Goal: Information Seeking & Learning: Understand process/instructions

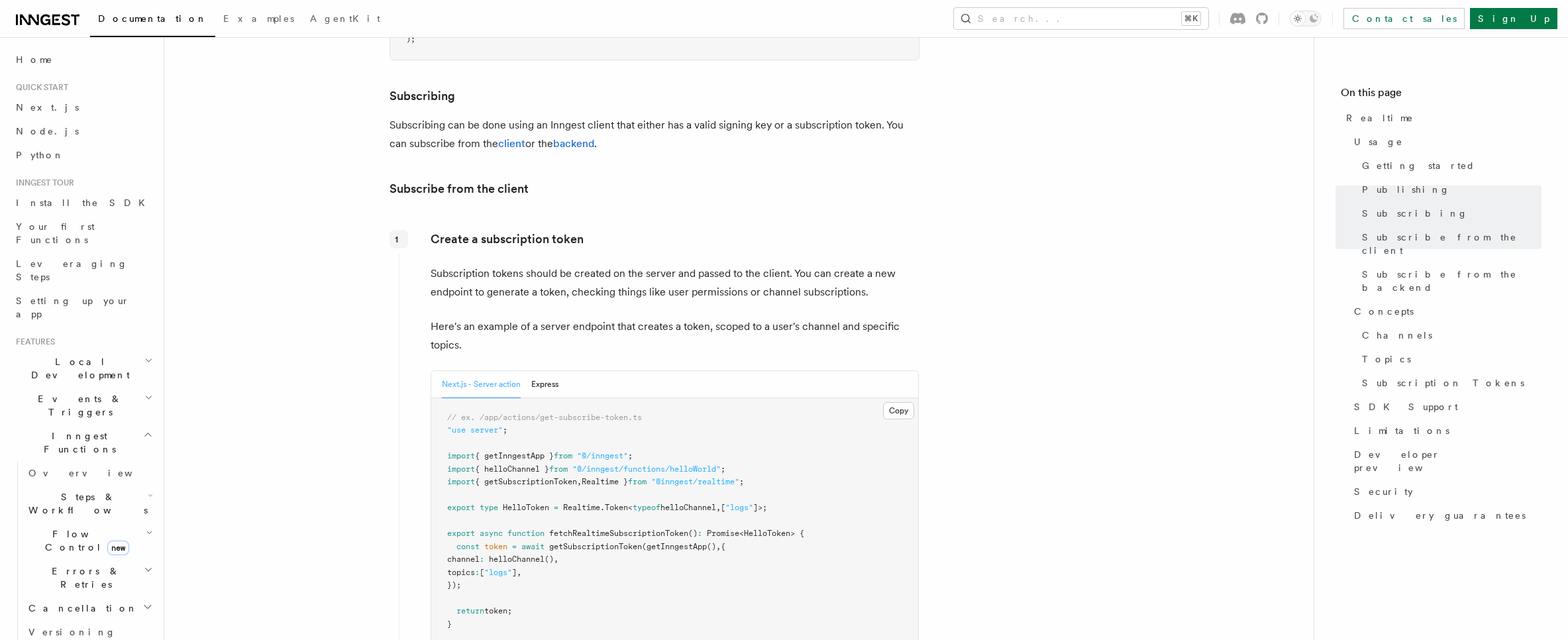
scroll to position [1488, 0]
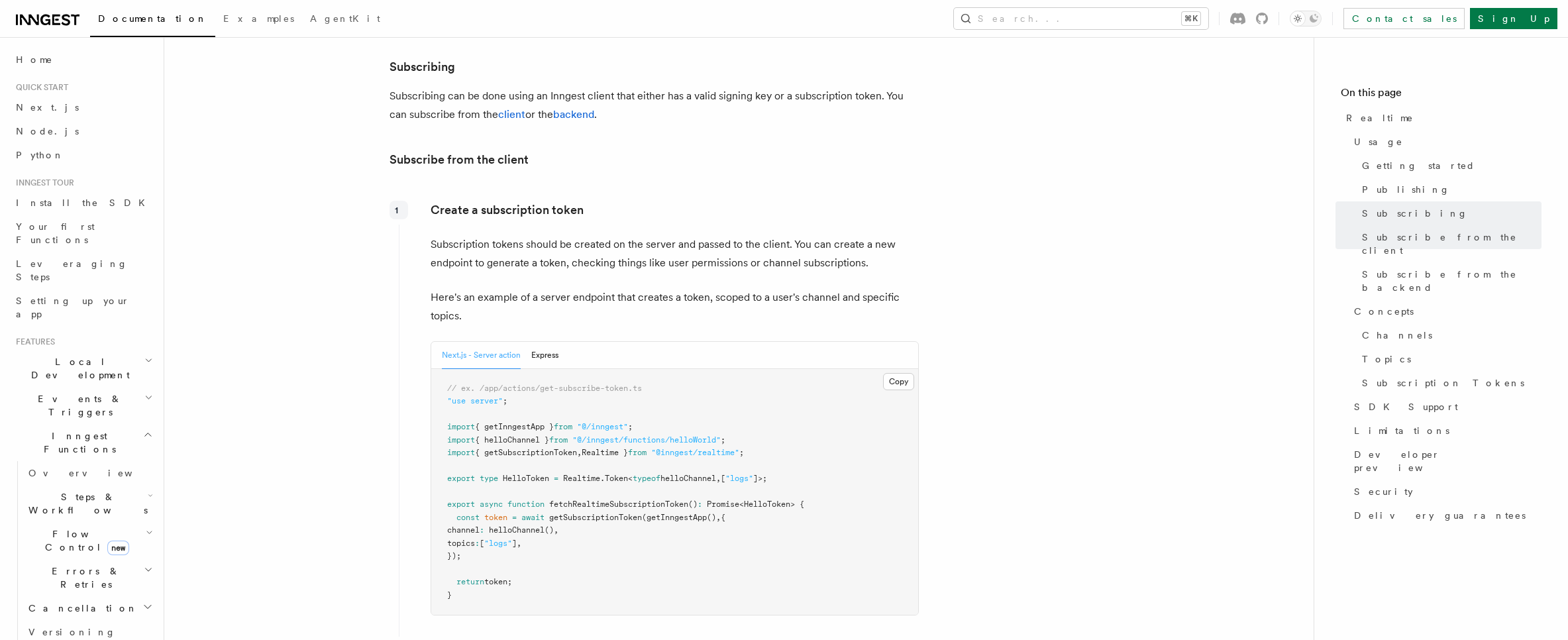
click at [732, 88] on p "Subscribing can be done using an Inngest client that either has a valid signing…" at bounding box center [654, 105] width 530 height 37
click at [731, 88] on p "Subscribing can be done using an Inngest client that either has a valid signing…" at bounding box center [654, 105] width 530 height 37
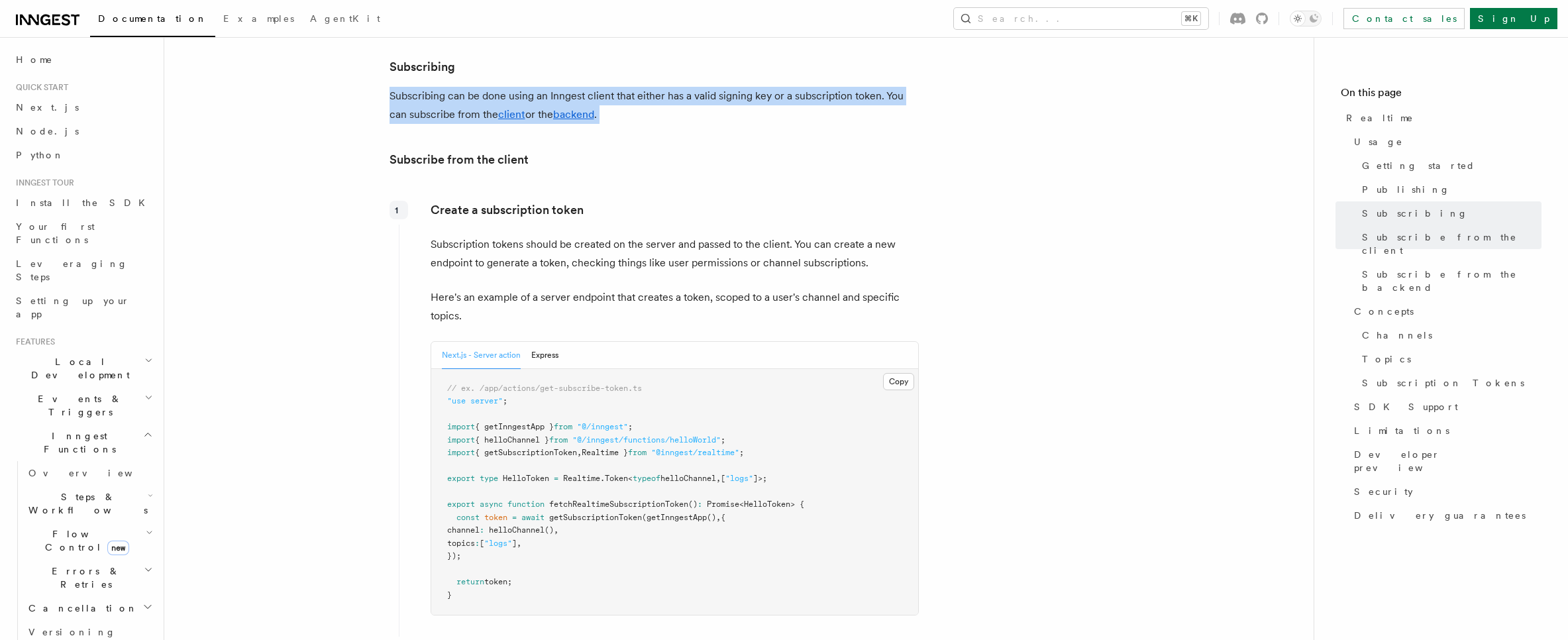
click at [731, 88] on p "Subscribing can be done using an Inngest client that either has a valid signing…" at bounding box center [654, 105] width 530 height 37
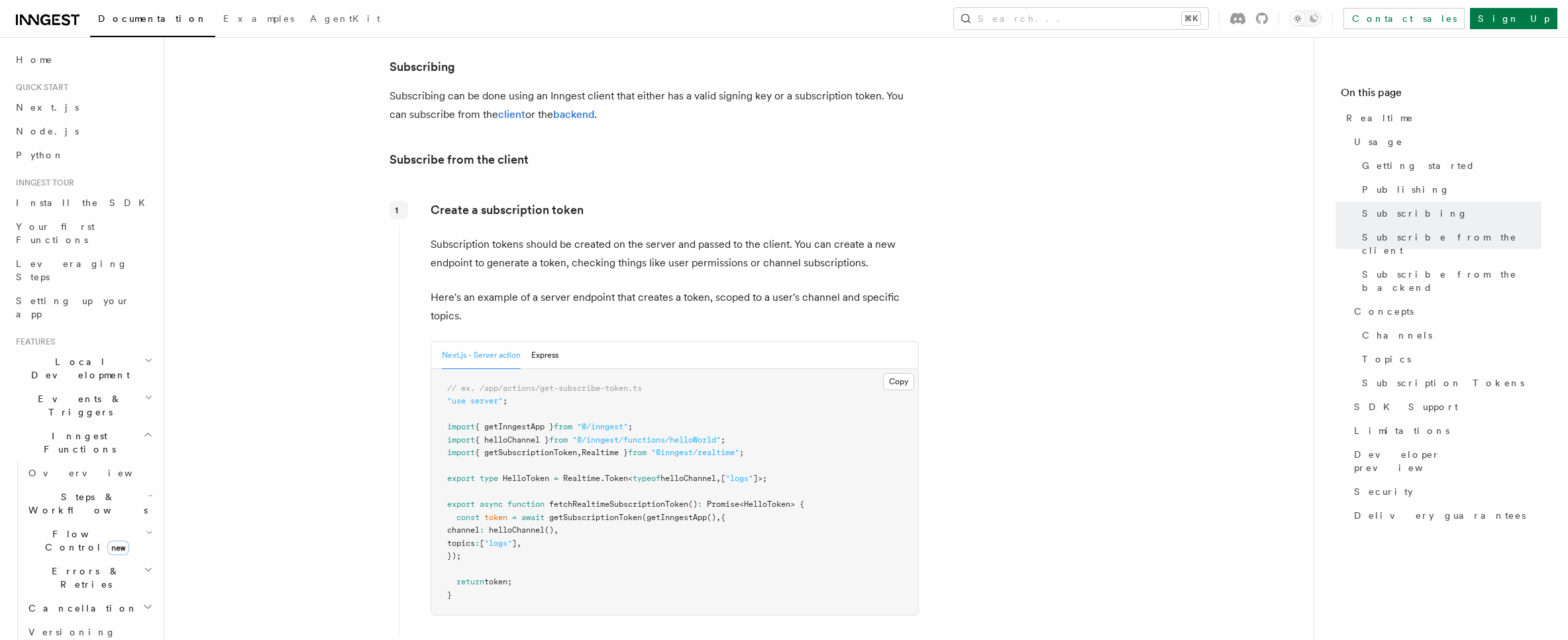
click at [721, 196] on div "Create a subscription token Subscription tokens should be created on the server…" at bounding box center [659, 413] width 520 height 437
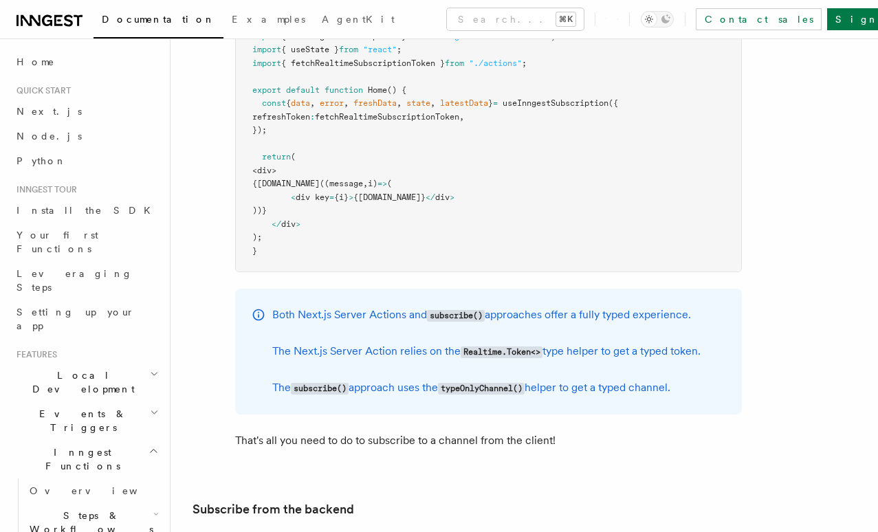
scroll to position [2371, 0]
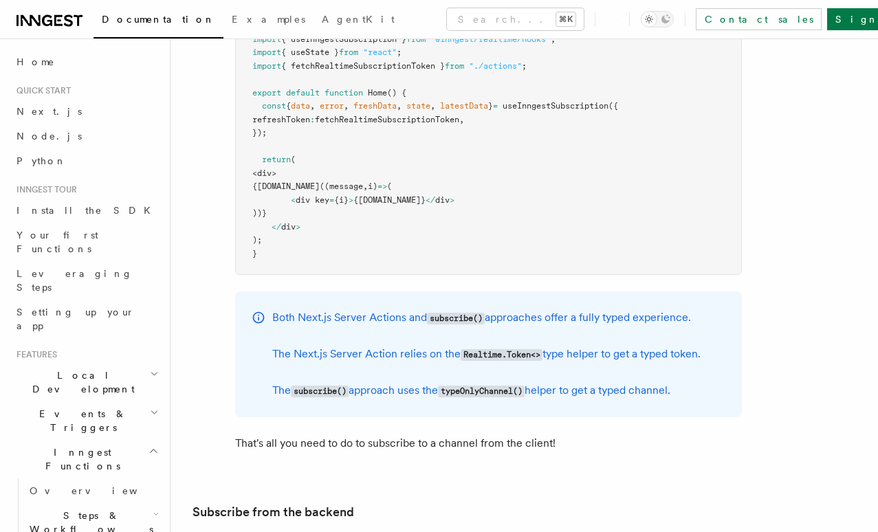
click at [422, 364] on p "The Next.js Server Action relies on the Realtime.Token<> type helper to get a t…" at bounding box center [486, 354] width 428 height 20
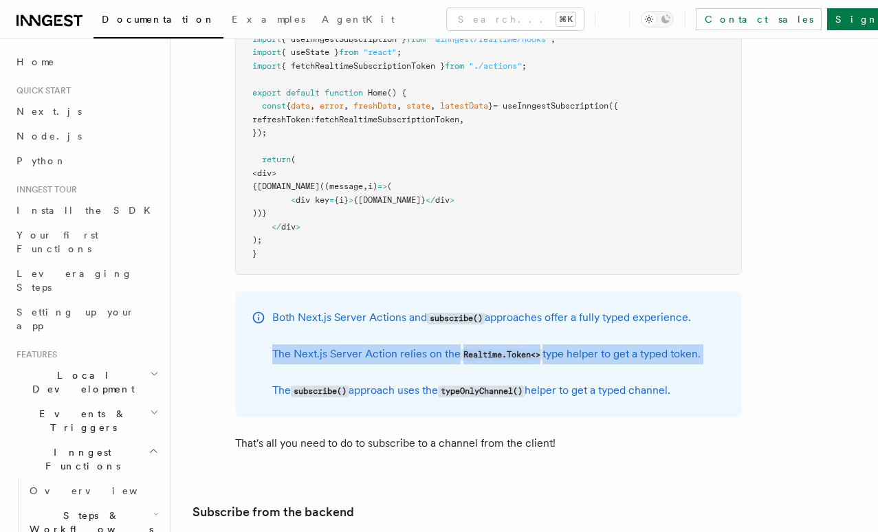
click at [421, 364] on p "The Next.js Server Action relies on the Realtime.Token<> type helper to get a t…" at bounding box center [486, 354] width 428 height 20
click at [423, 364] on p "The Next.js Server Action relies on the Realtime.Token<> type helper to get a t…" at bounding box center [486, 354] width 428 height 20
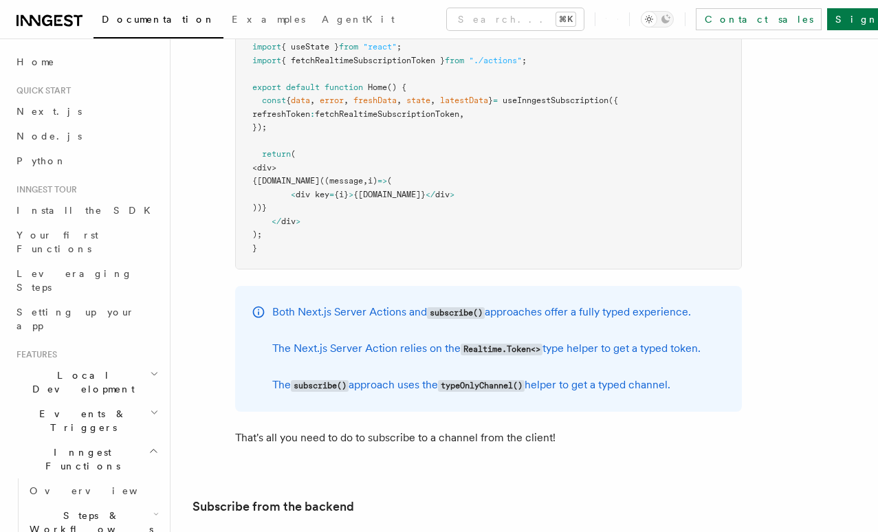
scroll to position [2386, 0]
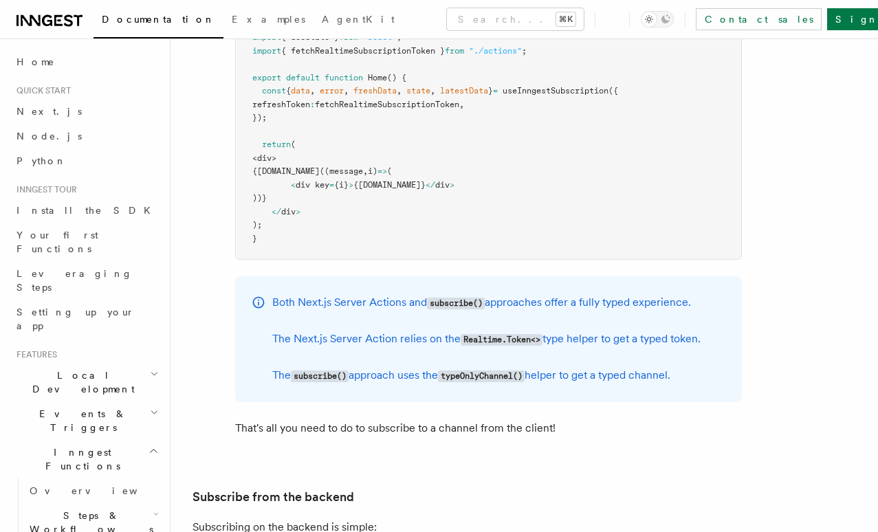
click at [370, 349] on p "The Next.js Server Action relies on the Realtime.Token<> type helper to get a t…" at bounding box center [486, 339] width 428 height 20
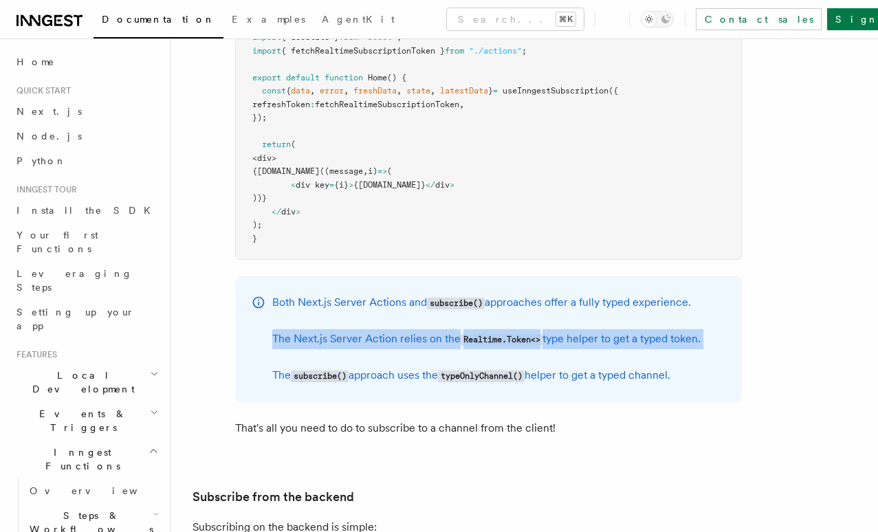
click at [370, 349] on p "The Next.js Server Action relies on the Realtime.Token<> type helper to get a t…" at bounding box center [486, 339] width 428 height 20
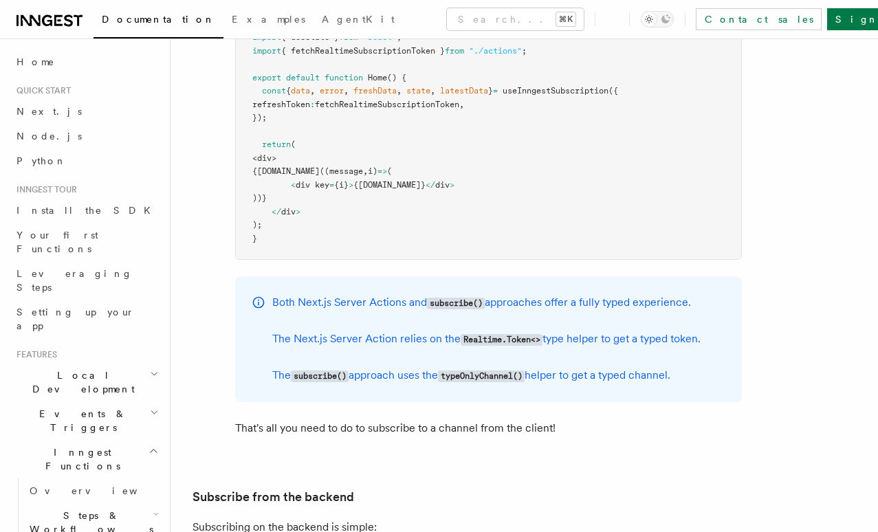
click at [388, 386] on p "The subscribe() approach uses the typeOnlyChannel() helper to get a typed chann…" at bounding box center [486, 376] width 428 height 20
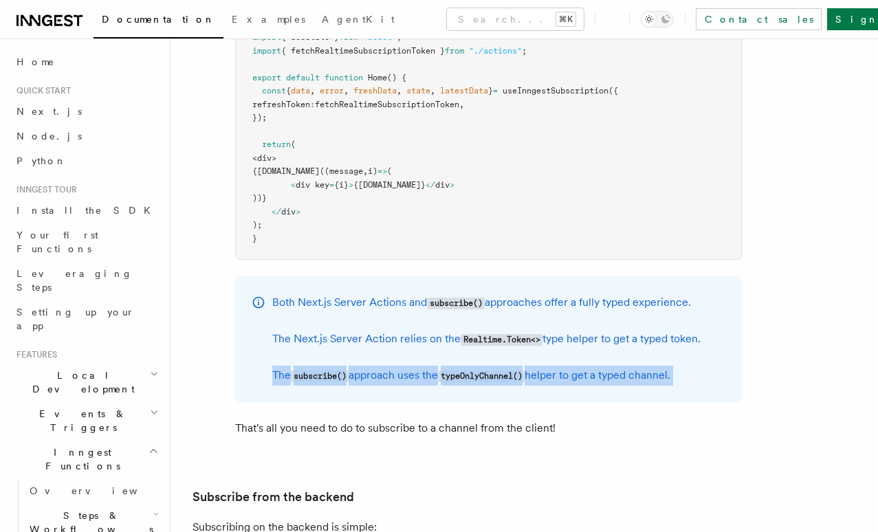
click at [388, 386] on p "The subscribe() approach uses the typeOnlyChannel() helper to get a typed chann…" at bounding box center [486, 376] width 428 height 20
click at [395, 386] on p "The subscribe() approach uses the typeOnlyChannel() helper to get a typed chann…" at bounding box center [486, 376] width 428 height 20
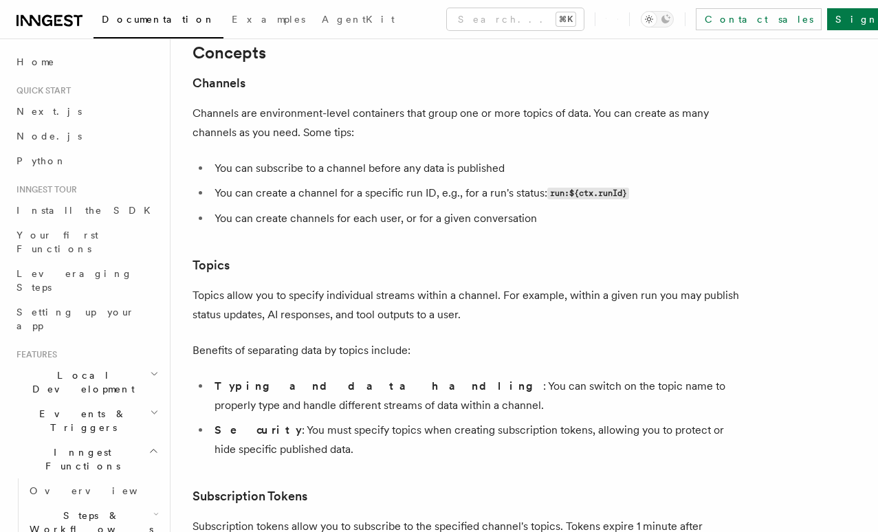
scroll to position [3545, 0]
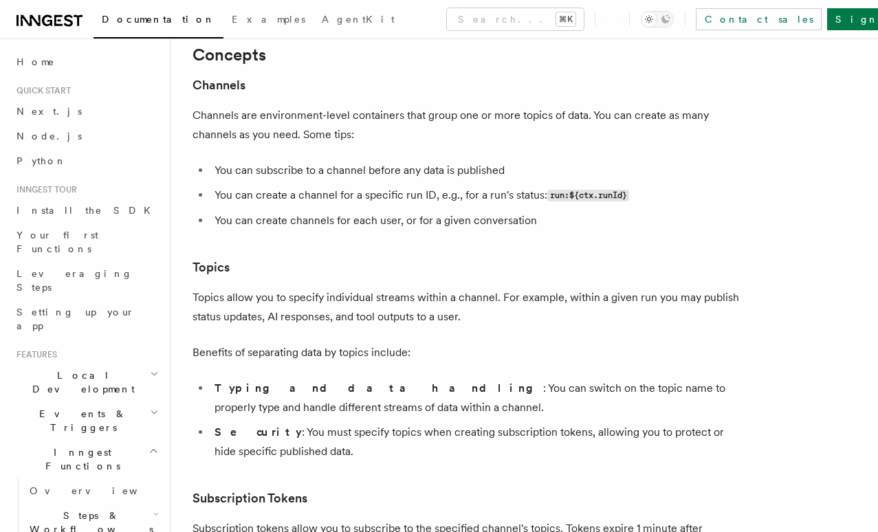
click at [481, 144] on p "Channels are environment-level containers that group one or more topics of data…" at bounding box center [467, 125] width 550 height 38
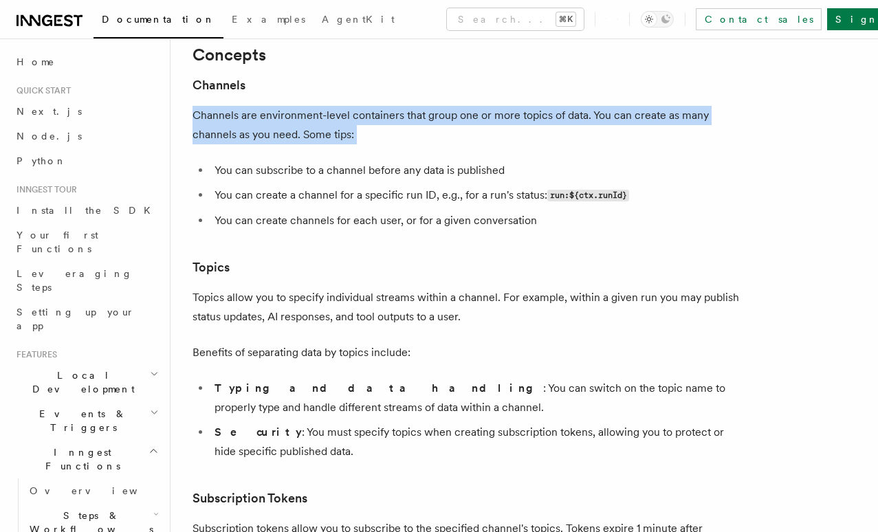
click at [481, 144] on p "Channels are environment-level containers that group one or more topics of data…" at bounding box center [467, 125] width 550 height 38
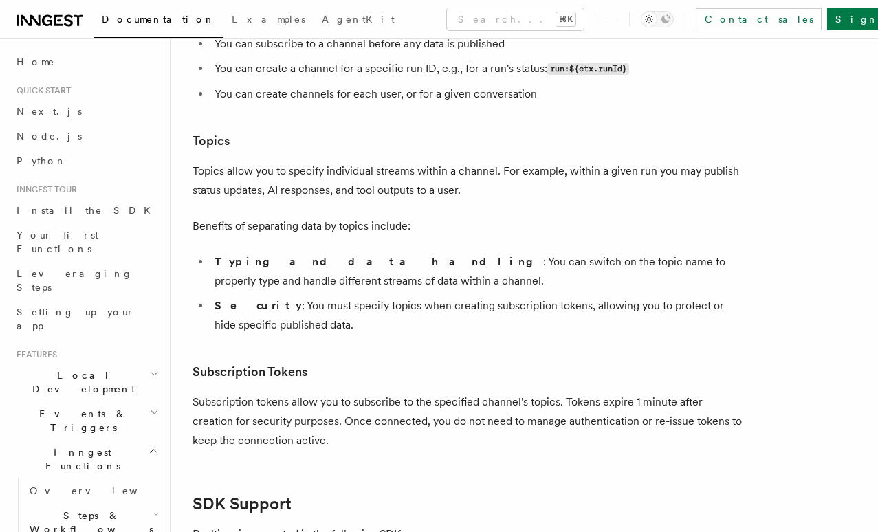
scroll to position [3678, 0]
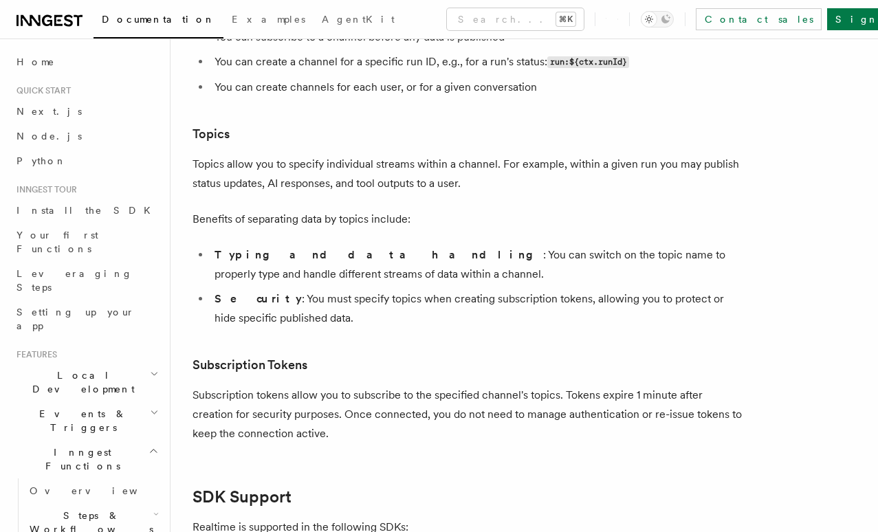
click at [432, 193] on p "Topics allow you to specify individual streams within a channel. For example, w…" at bounding box center [467, 174] width 550 height 38
click at [434, 193] on p "Topics allow you to specify individual streams within a channel. For example, w…" at bounding box center [467, 174] width 550 height 38
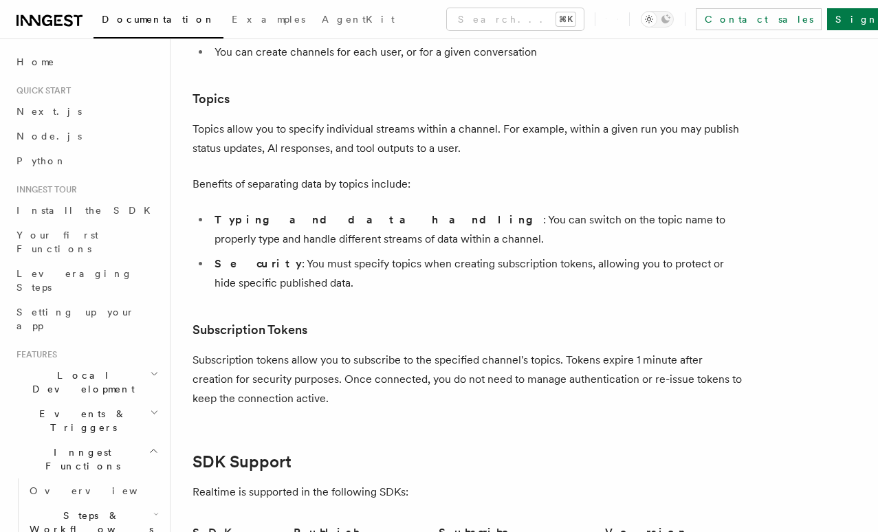
scroll to position [3652, 0]
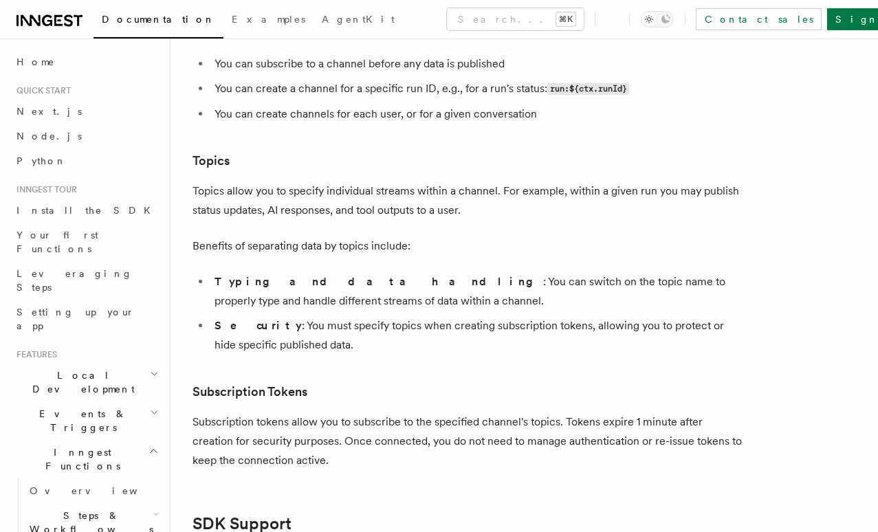
click at [456, 124] on li "You can create channels for each user, or for a given conversation" at bounding box center [476, 113] width 532 height 19
click at [449, 124] on li "You can create channels for each user, or for a given conversation" at bounding box center [476, 113] width 532 height 19
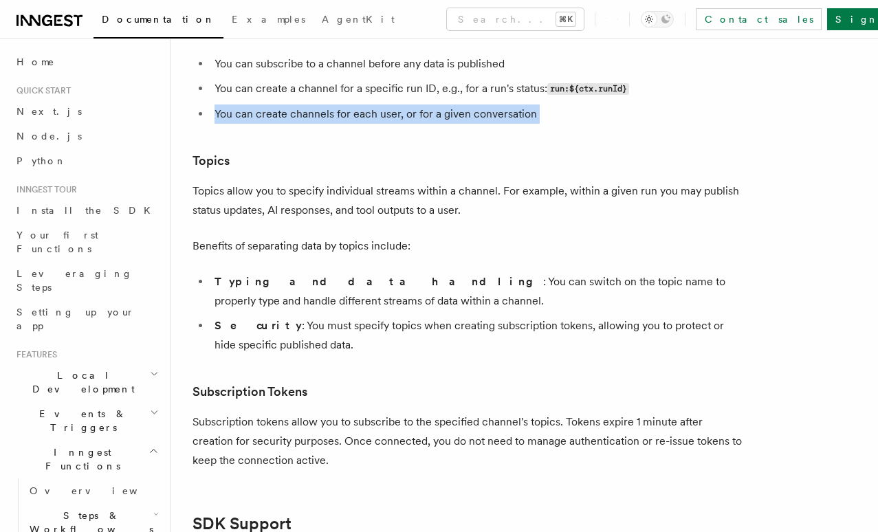
click at [449, 124] on li "You can create channels for each user, or for a given conversation" at bounding box center [476, 113] width 532 height 19
click at [474, 124] on li "You can create channels for each user, or for a given conversation" at bounding box center [476, 113] width 532 height 19
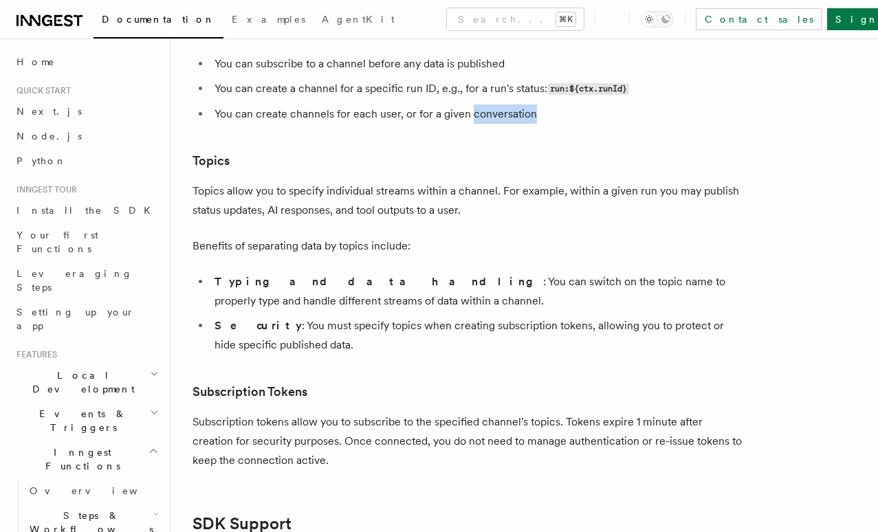
click at [474, 124] on li "You can create channels for each user, or for a given conversation" at bounding box center [476, 113] width 532 height 19
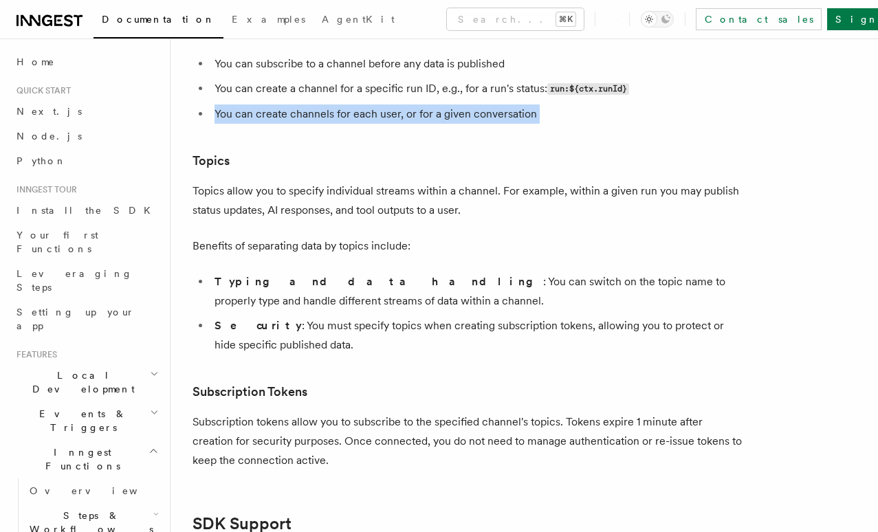
click at [474, 124] on li "You can create channels for each user, or for a given conversation" at bounding box center [476, 113] width 532 height 19
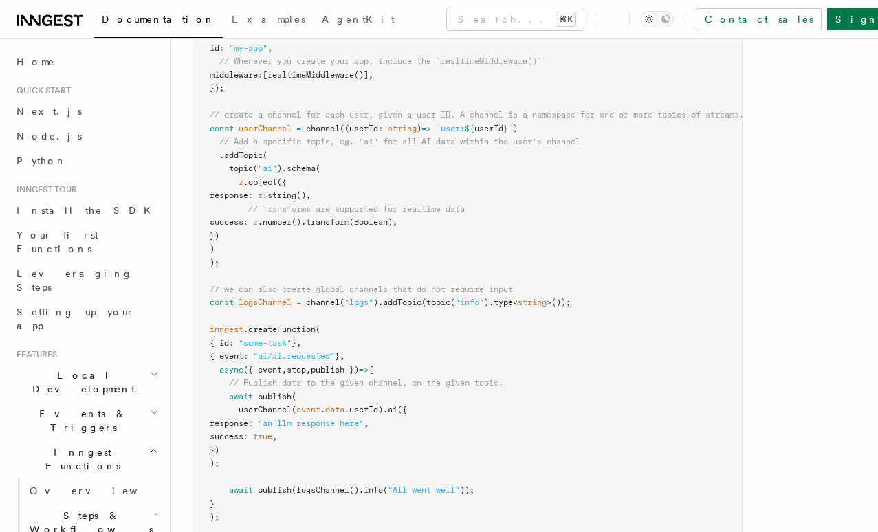
scroll to position [1017, 0]
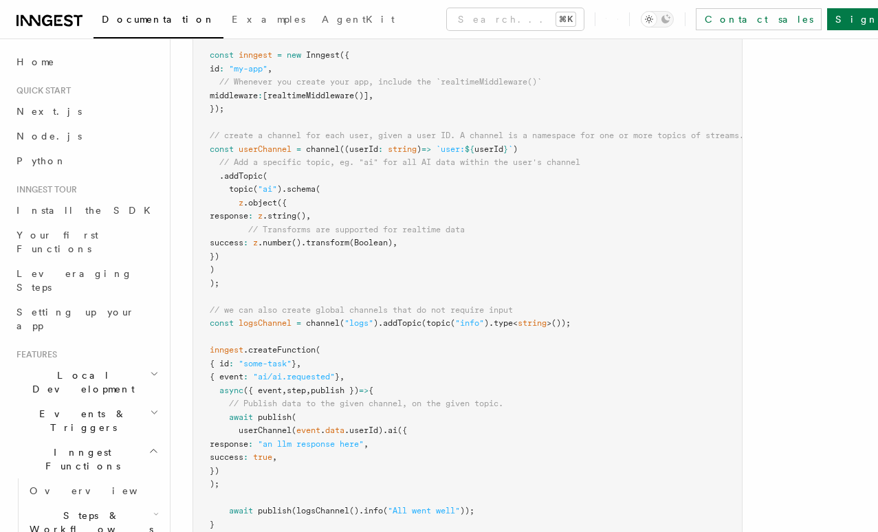
click at [261, 144] on span "userChannel" at bounding box center [264, 149] width 53 height 10
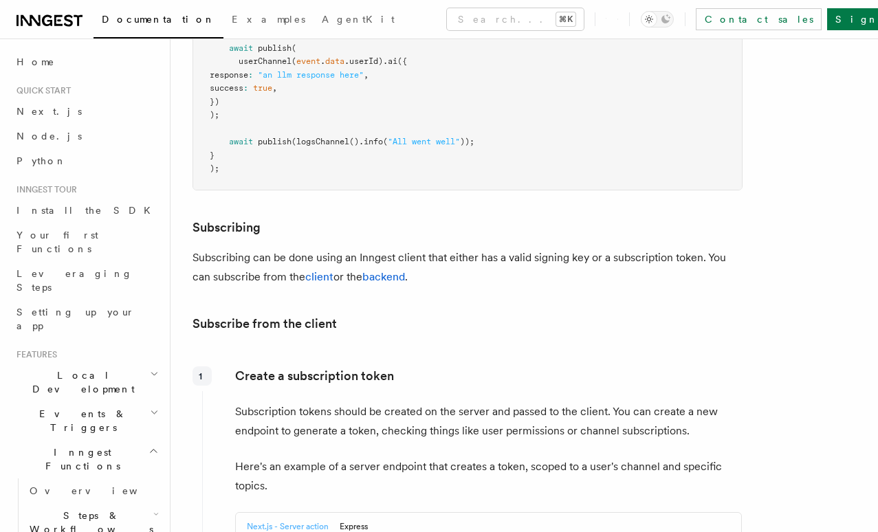
scroll to position [1544, 0]
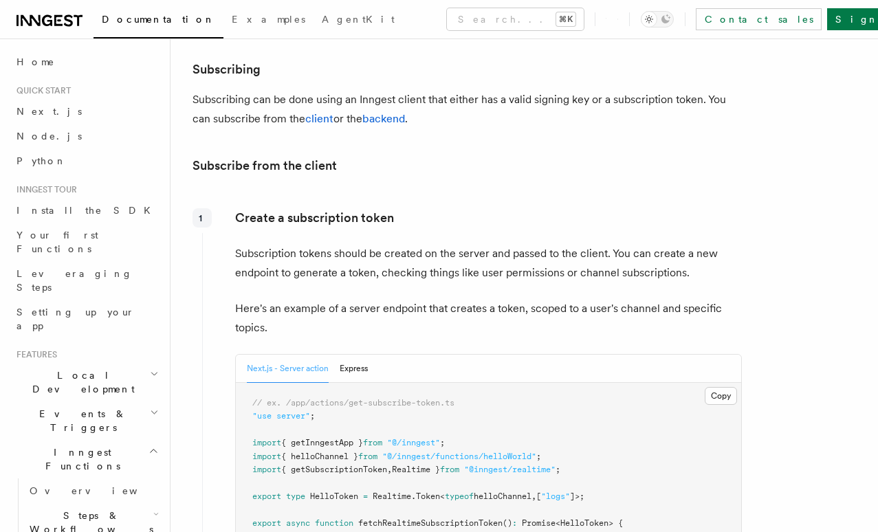
click at [440, 266] on p "Subscription tokens should be created on the server and passed to the client. Y…" at bounding box center [488, 263] width 507 height 38
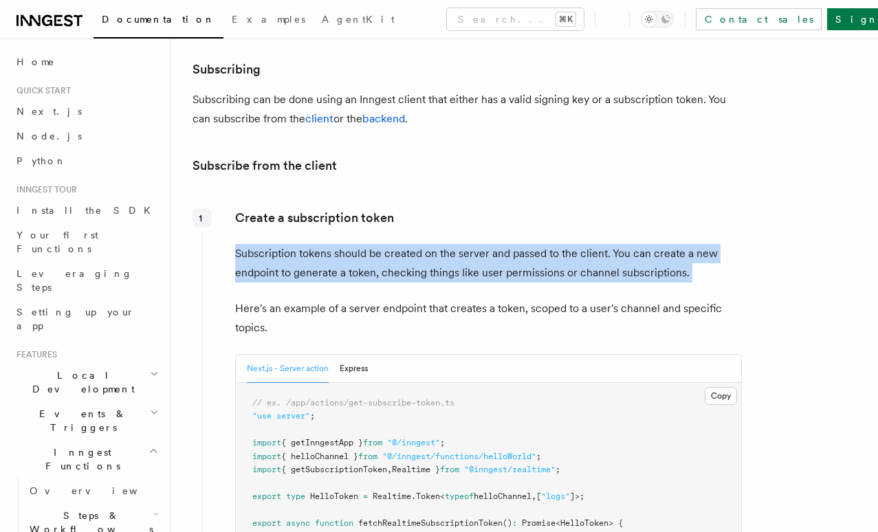
click at [440, 266] on p "Subscription tokens should be created on the server and passed to the client. Y…" at bounding box center [488, 263] width 507 height 38
click at [445, 267] on p "Subscription tokens should be created on the server and passed to the client. Y…" at bounding box center [488, 263] width 507 height 38
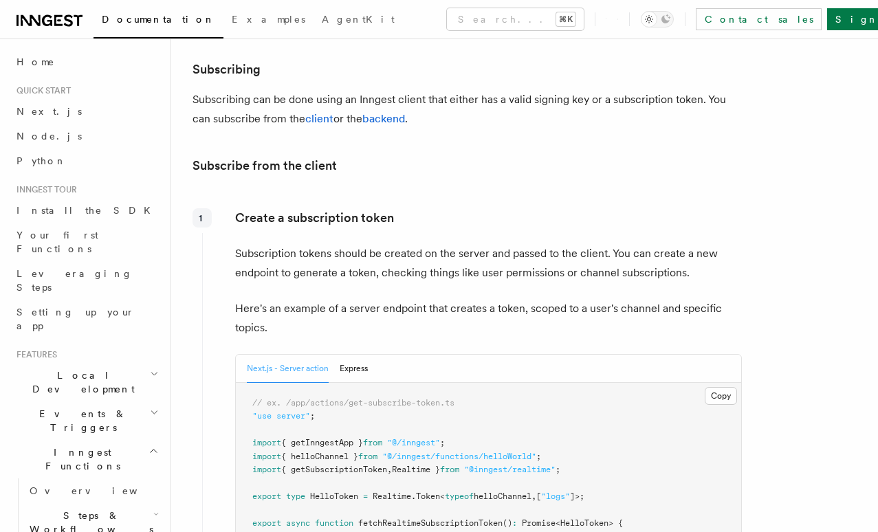
click at [441, 274] on p "Subscription tokens should be created on the server and passed to the client. Y…" at bounding box center [488, 263] width 507 height 38
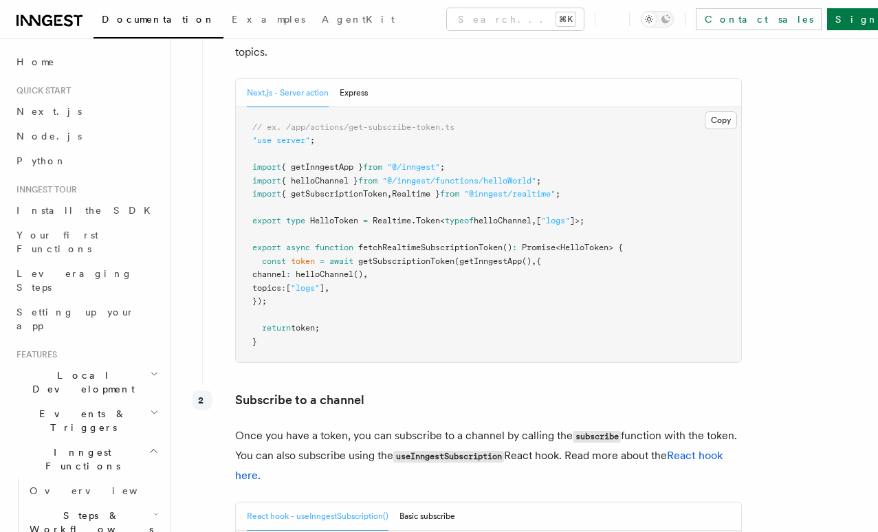
scroll to position [1820, 0]
click at [337, 331] on pre "// ex. /app/actions/get-subscribe-token.ts "use server" ; import { getInngestAp…" at bounding box center [488, 235] width 505 height 256
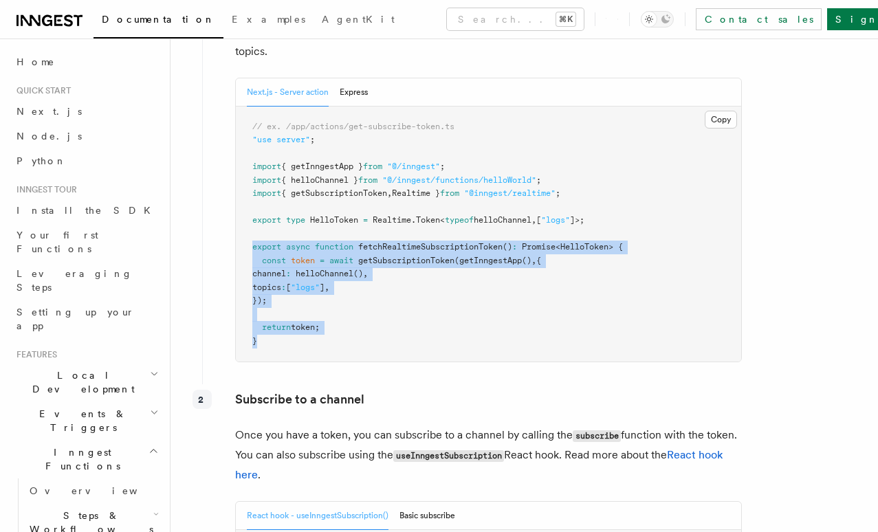
drag, startPoint x: 325, startPoint y: 336, endPoint x: 231, endPoint y: 258, distance: 122.5
click at [231, 258] on div "Create a subscription token Subscription tokens should be created on the server…" at bounding box center [472, 152] width 540 height 453
copy code "export async function fetchRealtimeSubscriptionToken () : Promise < HelloToken …"
